Goal: Find specific page/section: Find specific page/section

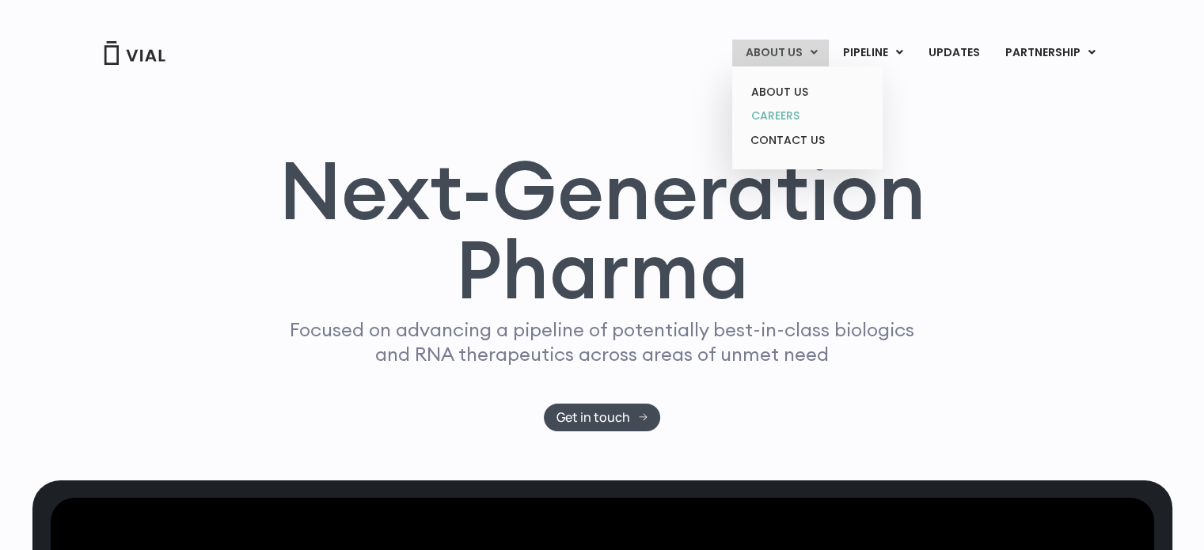
click at [787, 114] on link "CAREERS" at bounding box center [806, 116] width 138 height 25
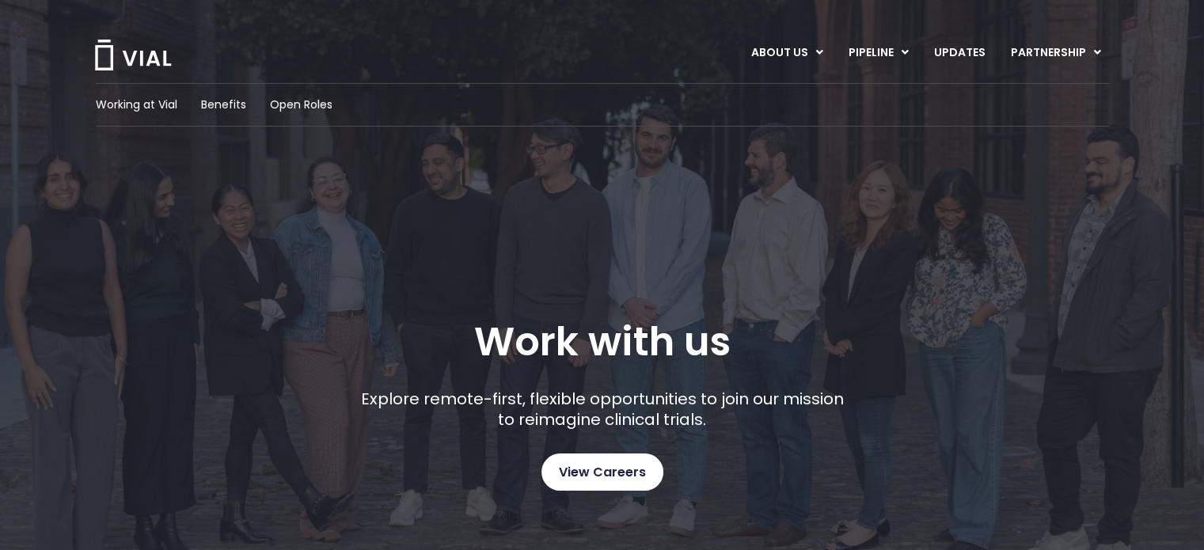
click at [574, 476] on span "View Careers" at bounding box center [602, 472] width 87 height 21
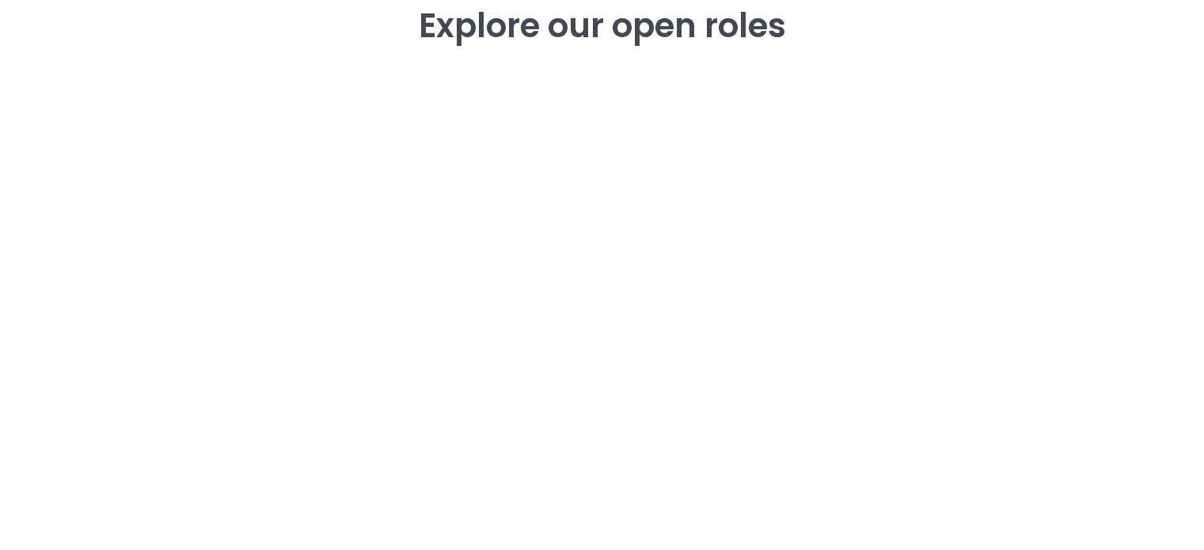
scroll to position [2496, 0]
